Goal: Information Seeking & Learning: Learn about a topic

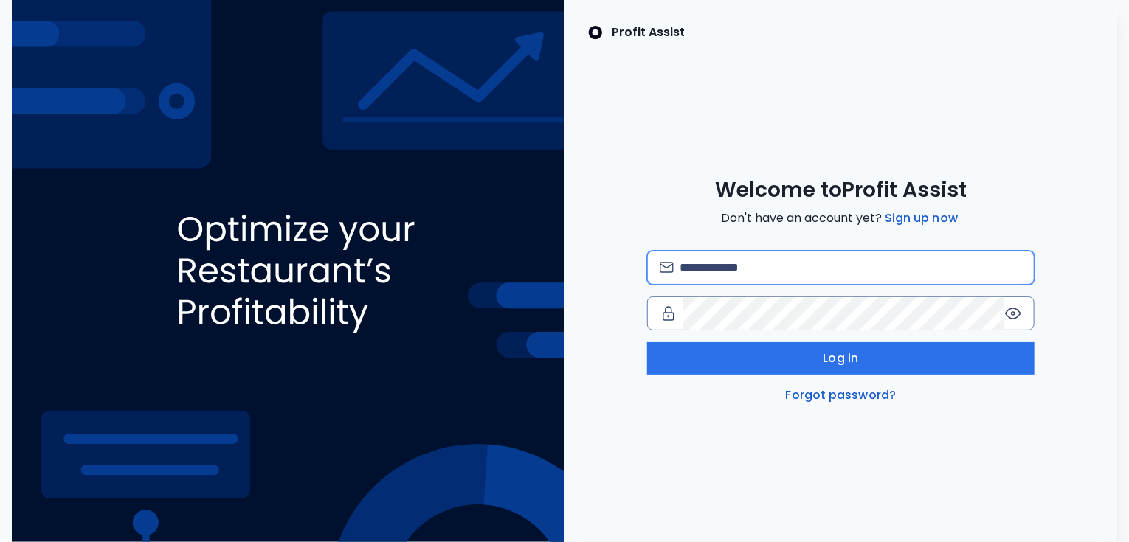
click at [717, 267] on input "email" at bounding box center [850, 268] width 342 height 32
type input "**********"
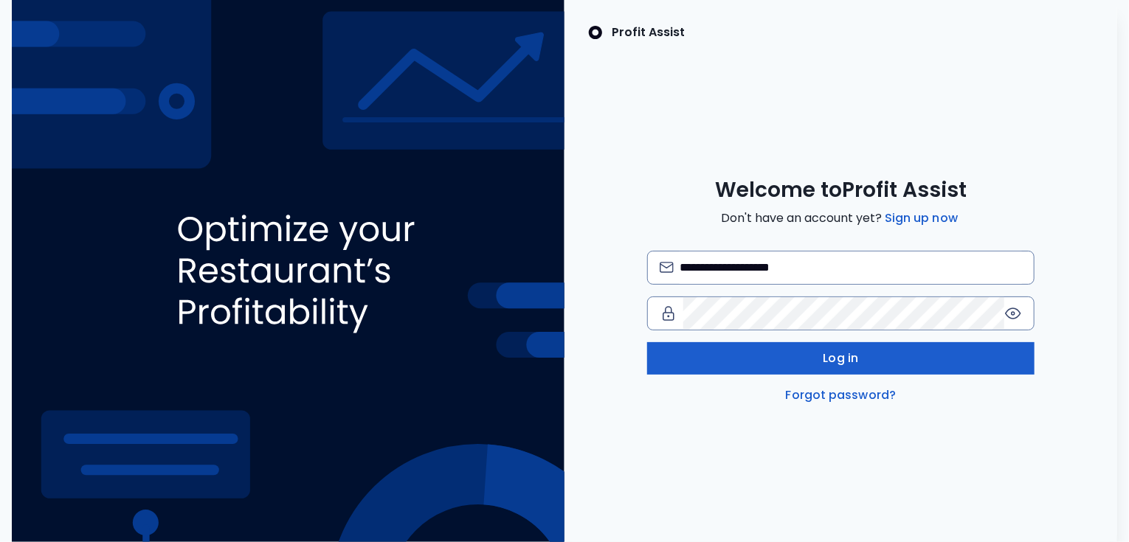
click at [765, 361] on button "Log in" at bounding box center [840, 358] width 387 height 32
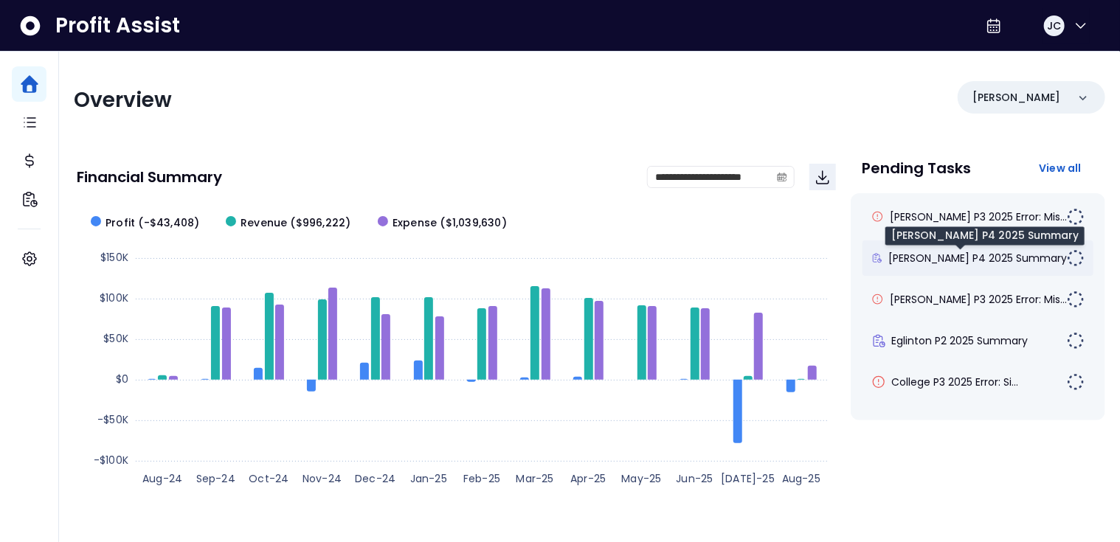
click at [918, 265] on span "[PERSON_NAME] P4 2025 Summary" at bounding box center [977, 258] width 178 height 15
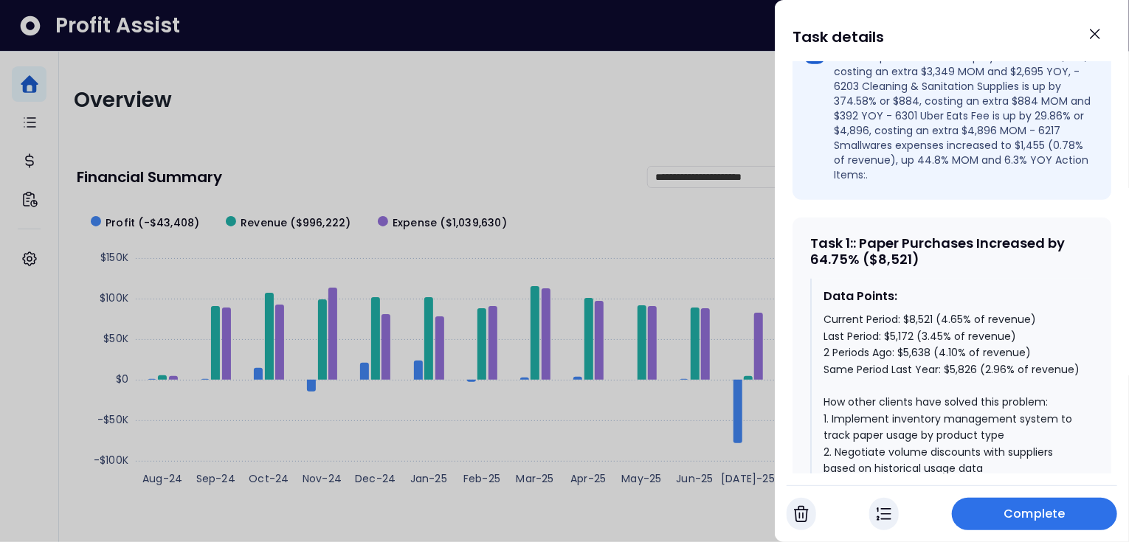
scroll to position [536, 0]
drag, startPoint x: 856, startPoint y: 232, endPoint x: 811, endPoint y: 232, distance: 45.0
click at [811, 235] on div "Task 1 : : Paper Purchases Increased by 64.75% ($8,521)" at bounding box center [951, 251] width 283 height 32
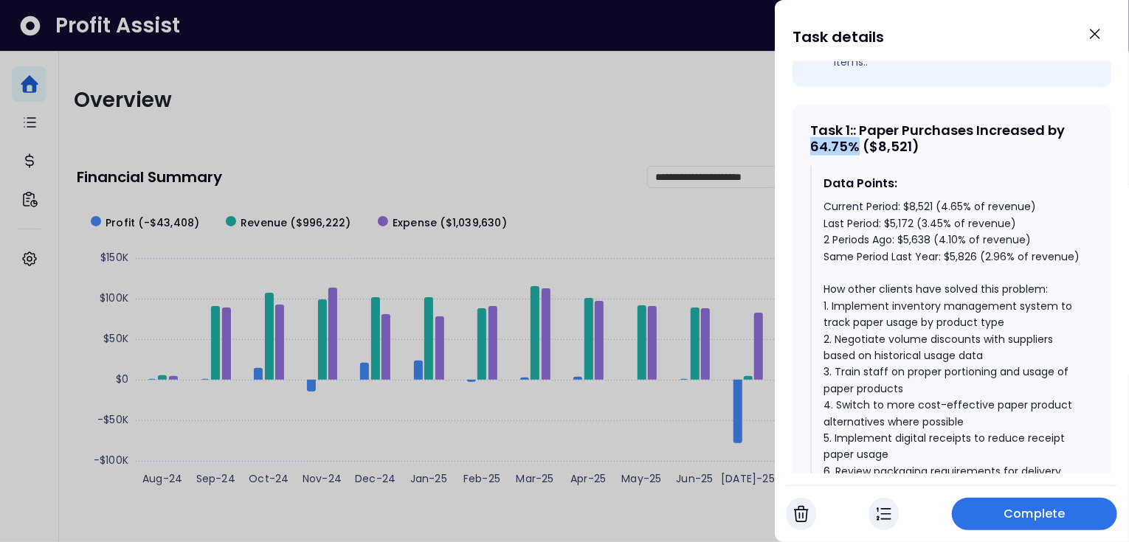
scroll to position [662, 0]
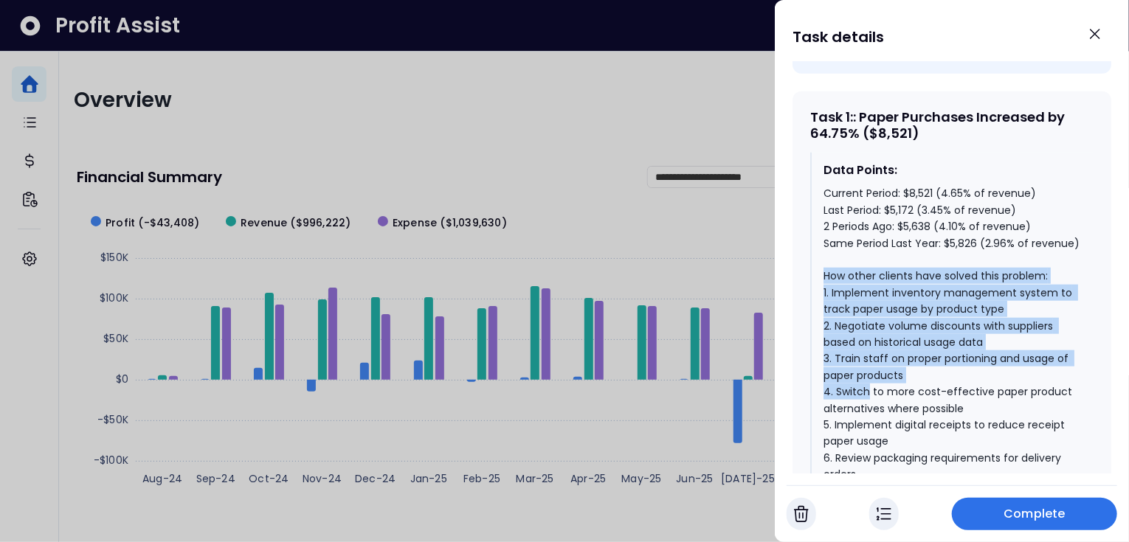
drag, startPoint x: 822, startPoint y: 266, endPoint x: 869, endPoint y: 373, distance: 117.6
click at [869, 373] on div "Data Points: Current Period: $8,521 (4.65% of revenue) Last Period: $5,172 (3.4…" at bounding box center [951, 347] width 283 height 388
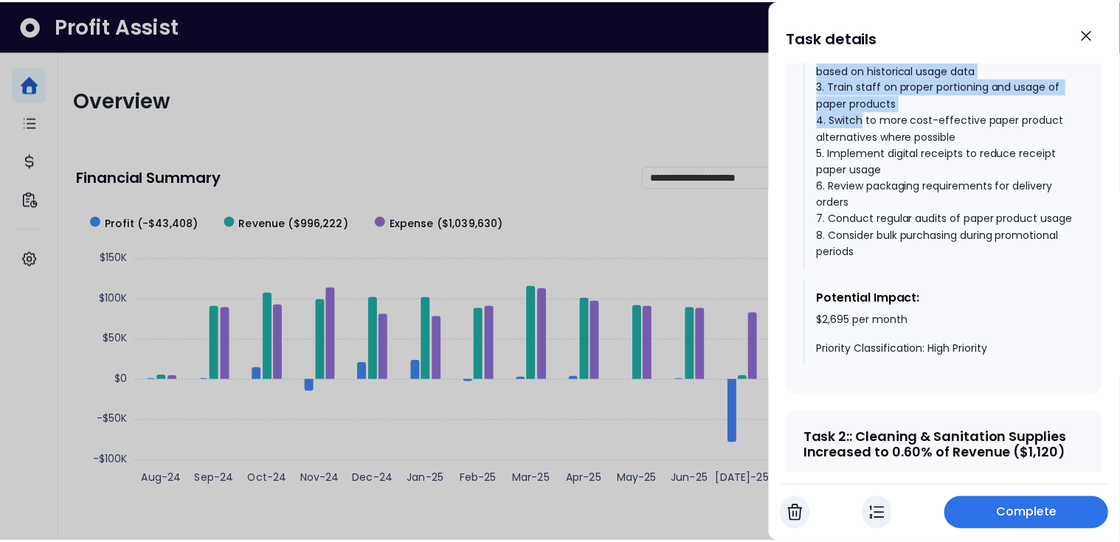
scroll to position [949, 0]
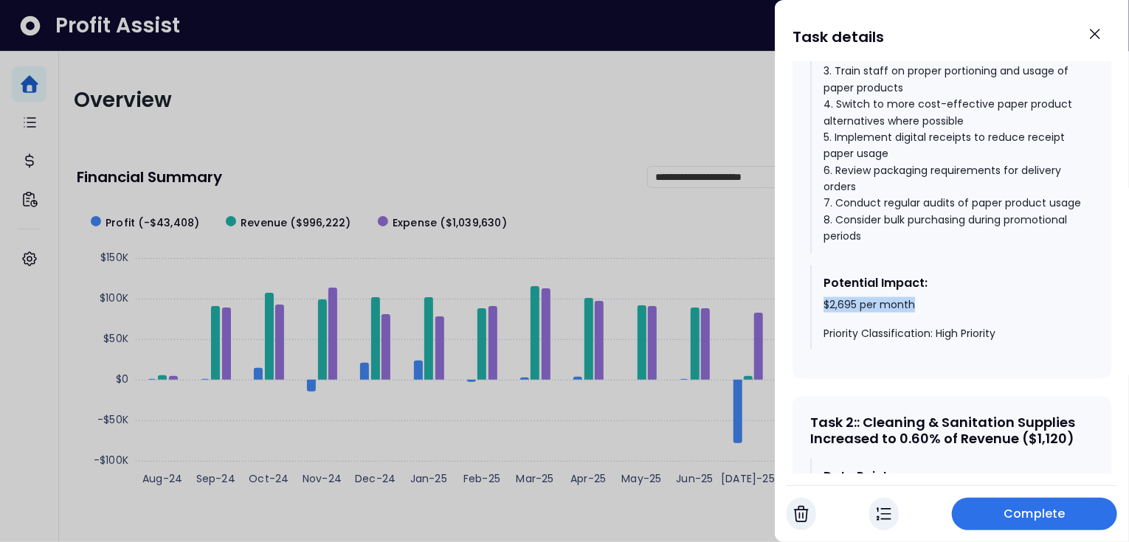
drag, startPoint x: 824, startPoint y: 312, endPoint x: 921, endPoint y: 312, distance: 96.6
click at [921, 312] on div "$2,695 per month Priority Classification: High Priority" at bounding box center [952, 320] width 258 height 44
click at [1099, 34] on icon "Close" at bounding box center [1095, 34] width 18 height 18
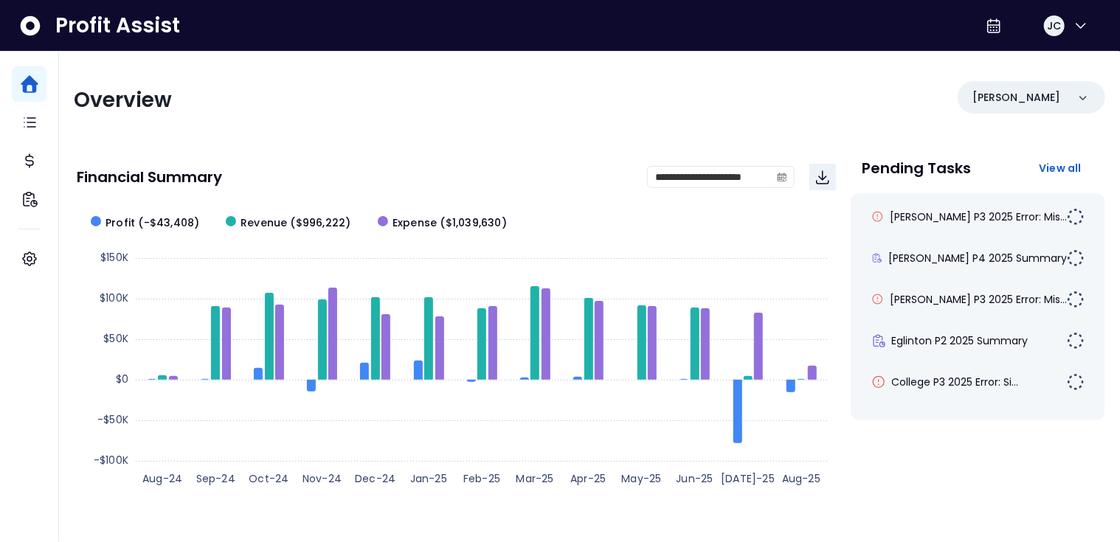
scroll to position [0, 0]
